Goal: Task Accomplishment & Management: Use online tool/utility

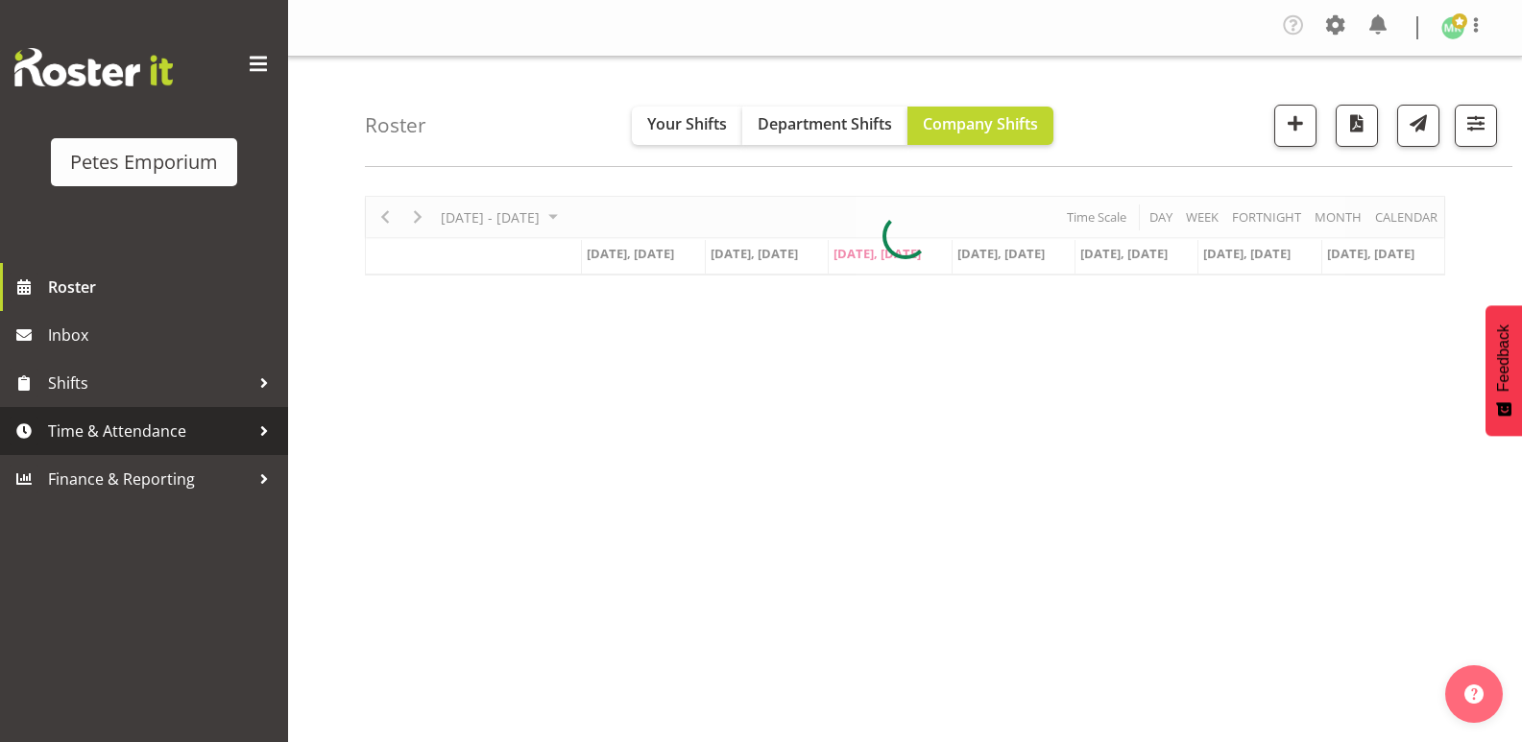
click at [49, 432] on span "Time & Attendance" at bounding box center [149, 431] width 202 height 29
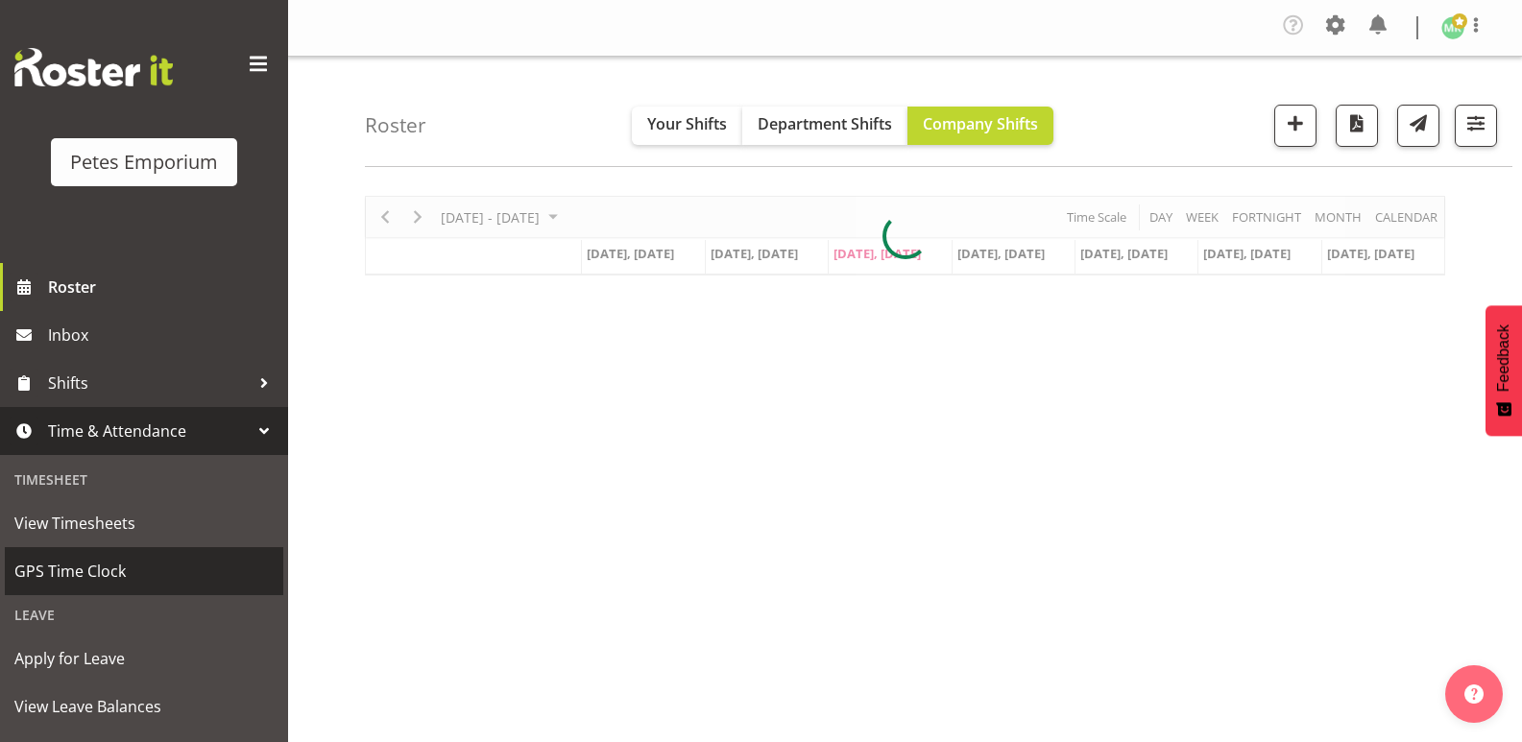
click at [87, 575] on span "GPS Time Clock" at bounding box center [143, 571] width 259 height 29
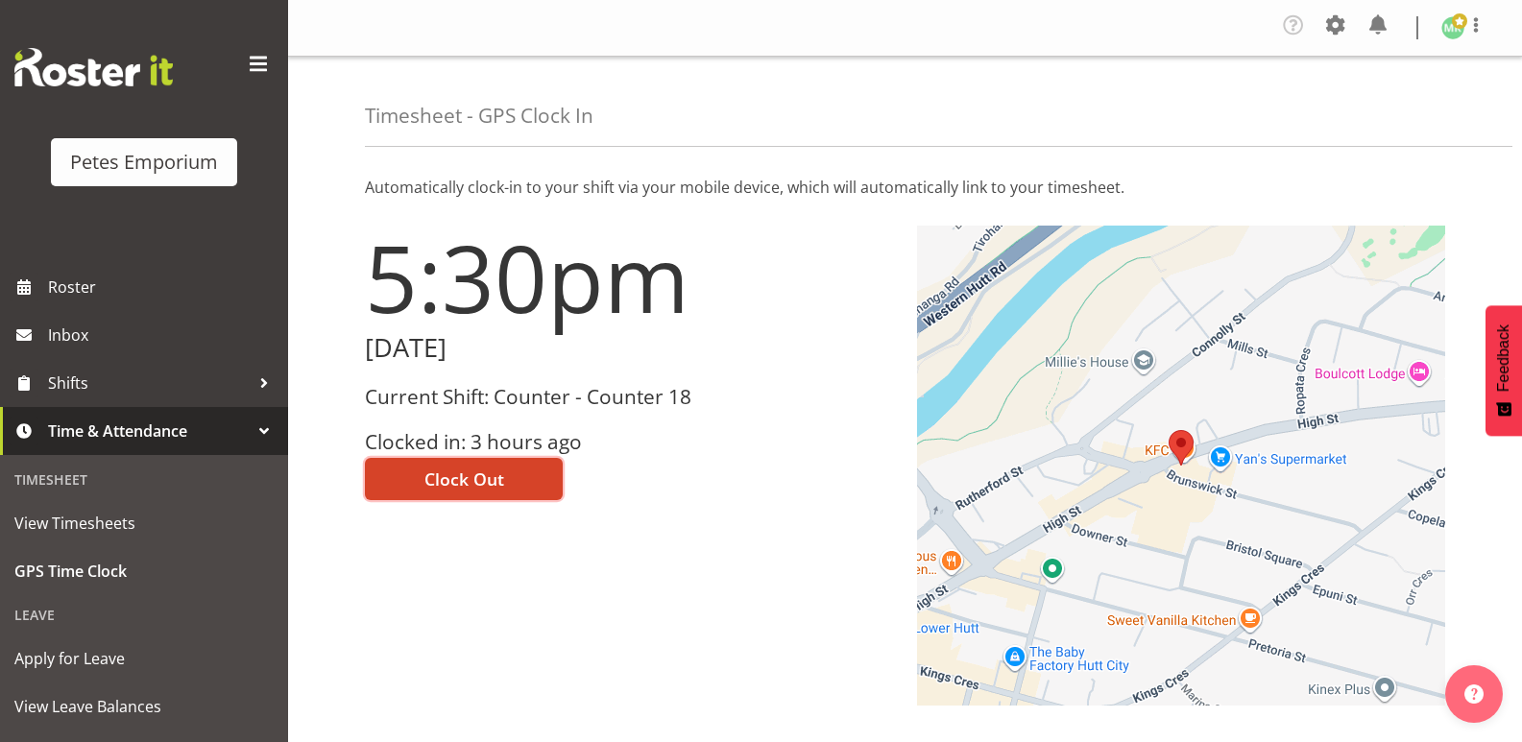
click at [517, 484] on button "Clock Out" at bounding box center [464, 479] width 198 height 42
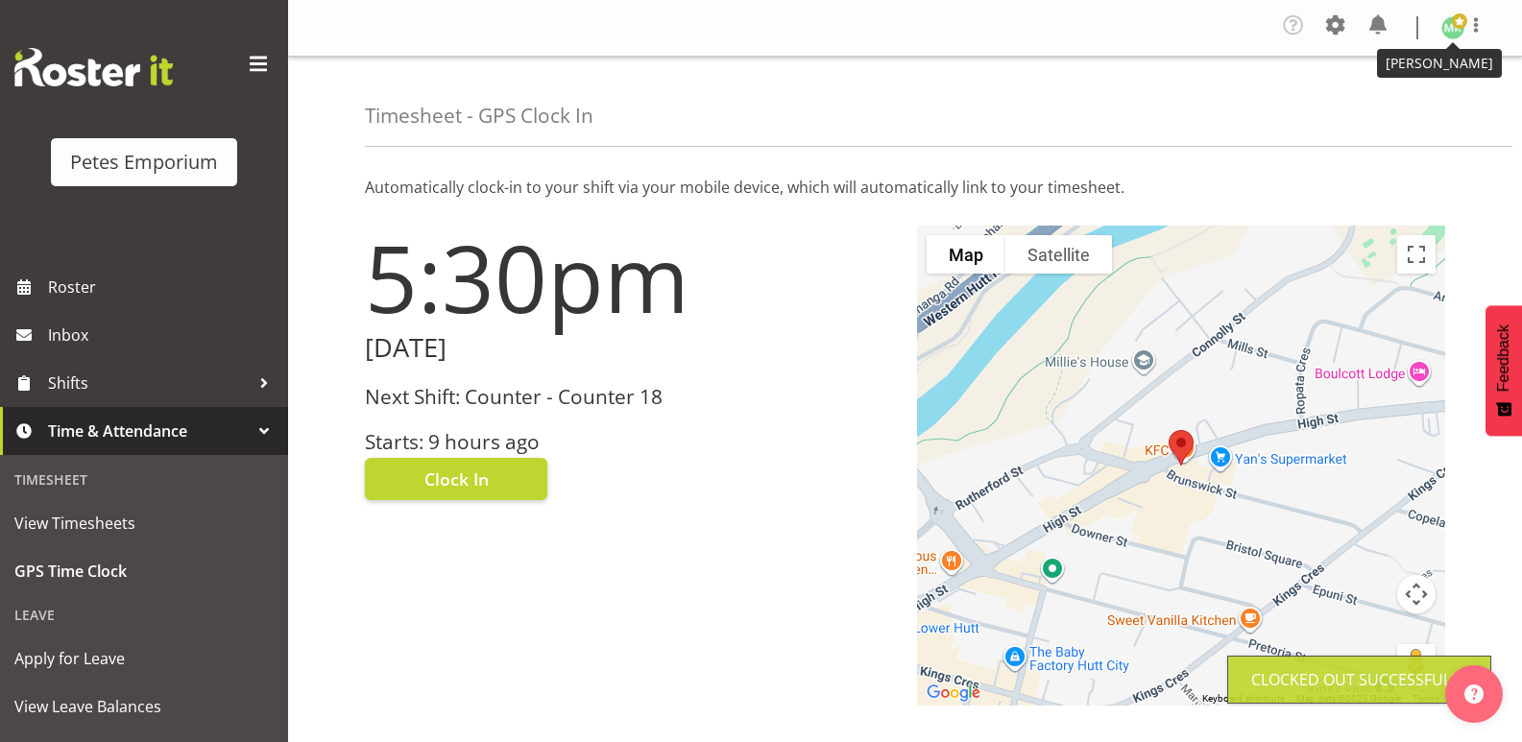
click at [1452, 28] on span at bounding box center [1459, 20] width 15 height 15
click at [1395, 101] on link "Log Out" at bounding box center [1395, 105] width 184 height 35
